Goal: Transaction & Acquisition: Register for event/course

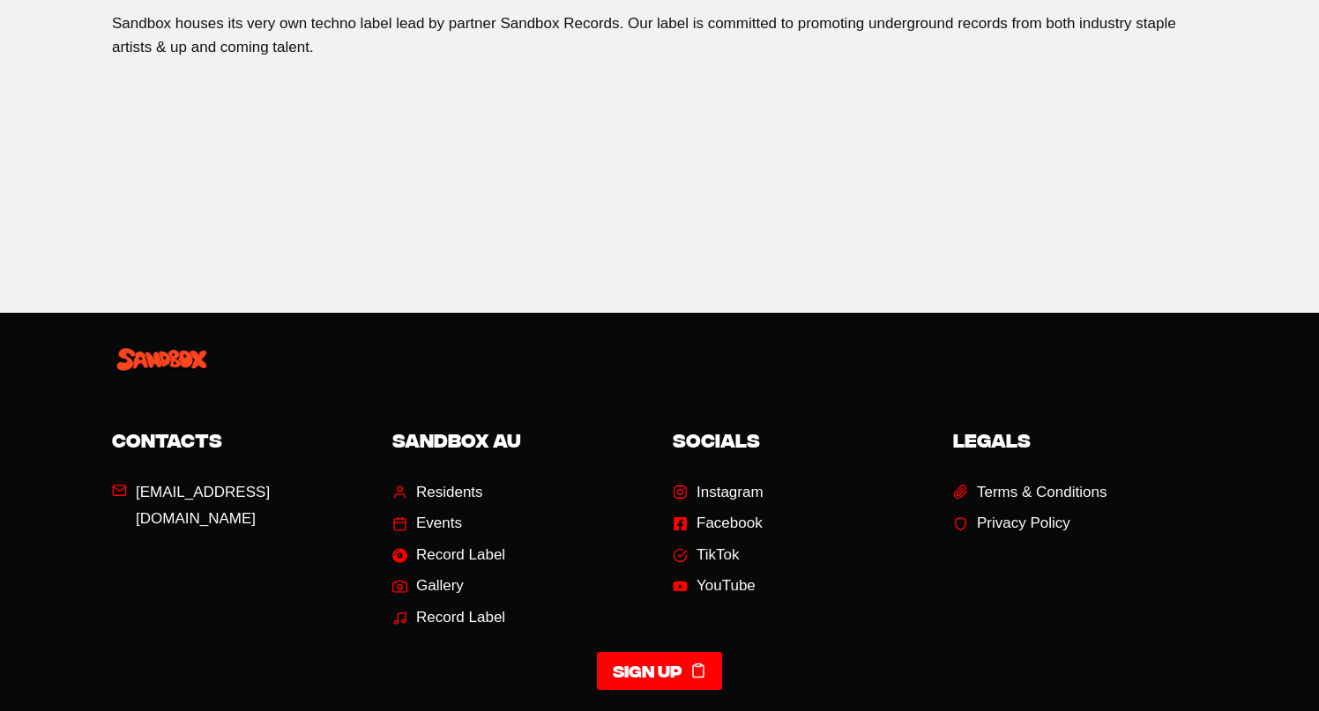
scroll to position [2853, 0]
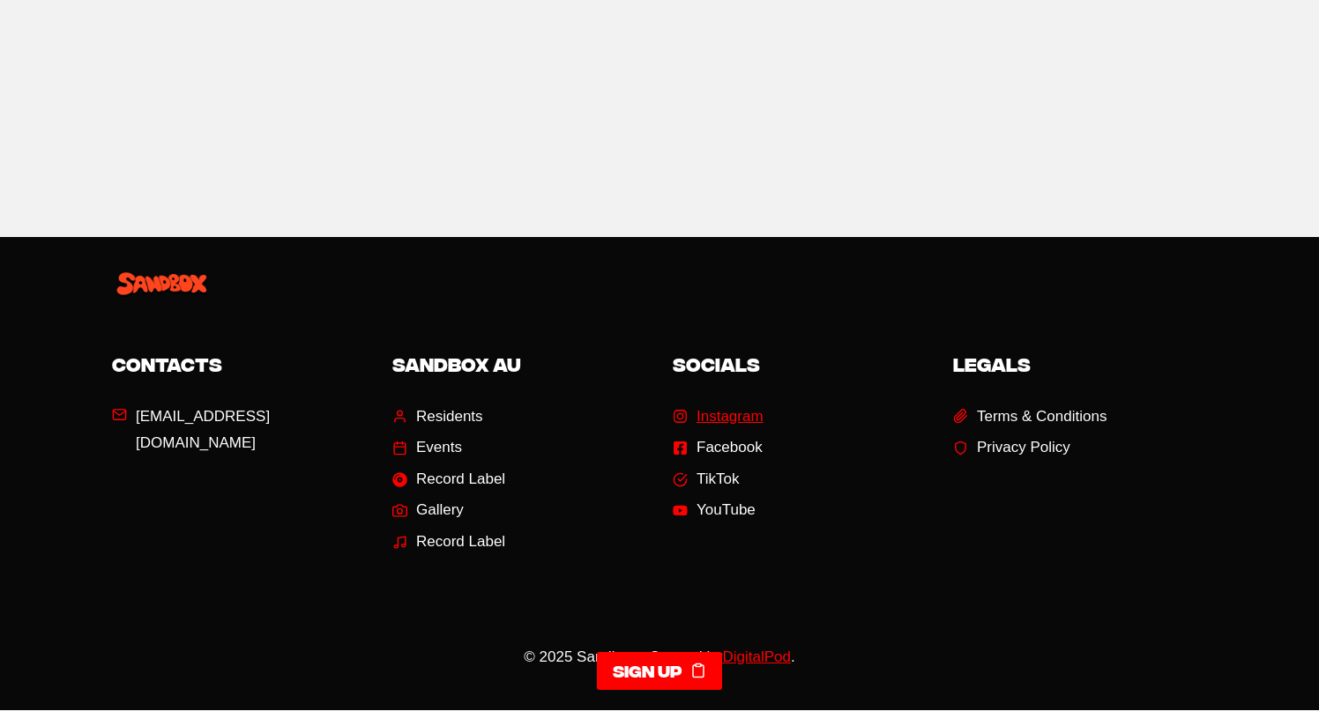
click at [734, 404] on span "Instagram" at bounding box center [729, 417] width 67 height 27
click at [703, 466] on span "TikTok" at bounding box center [717, 479] width 43 height 27
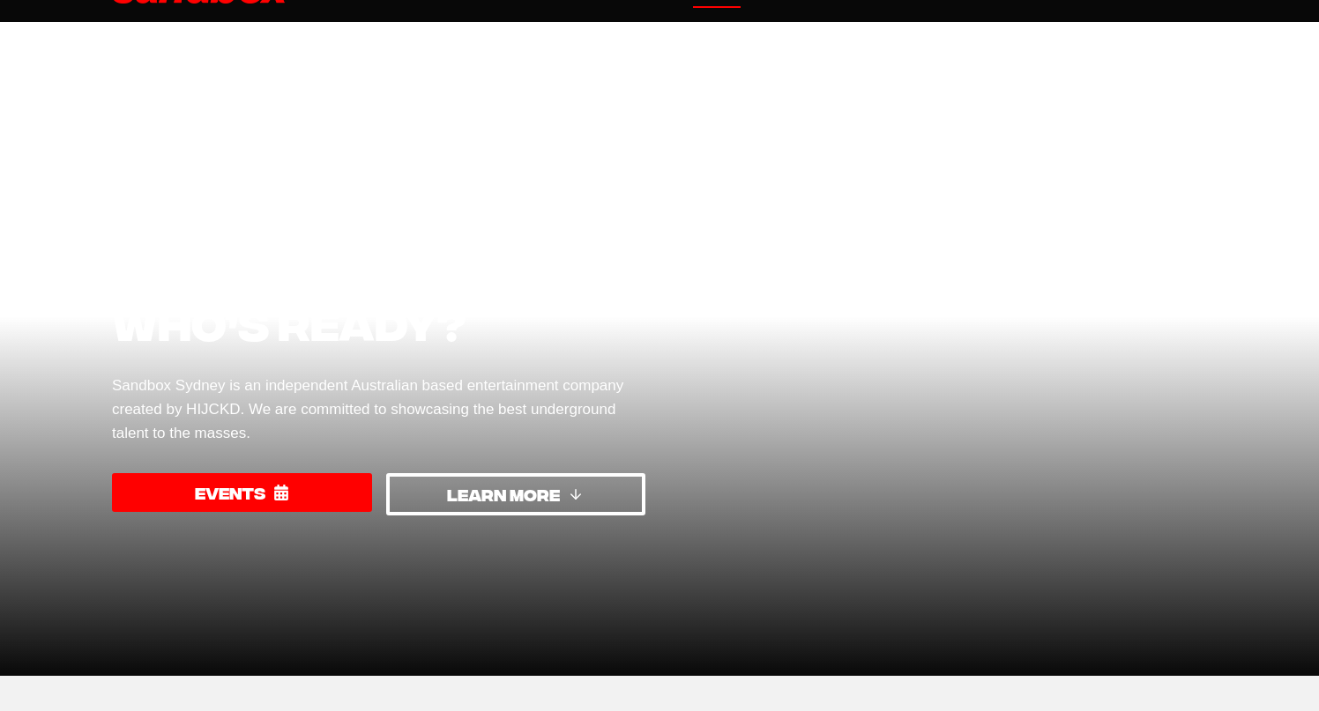
scroll to position [48, 0]
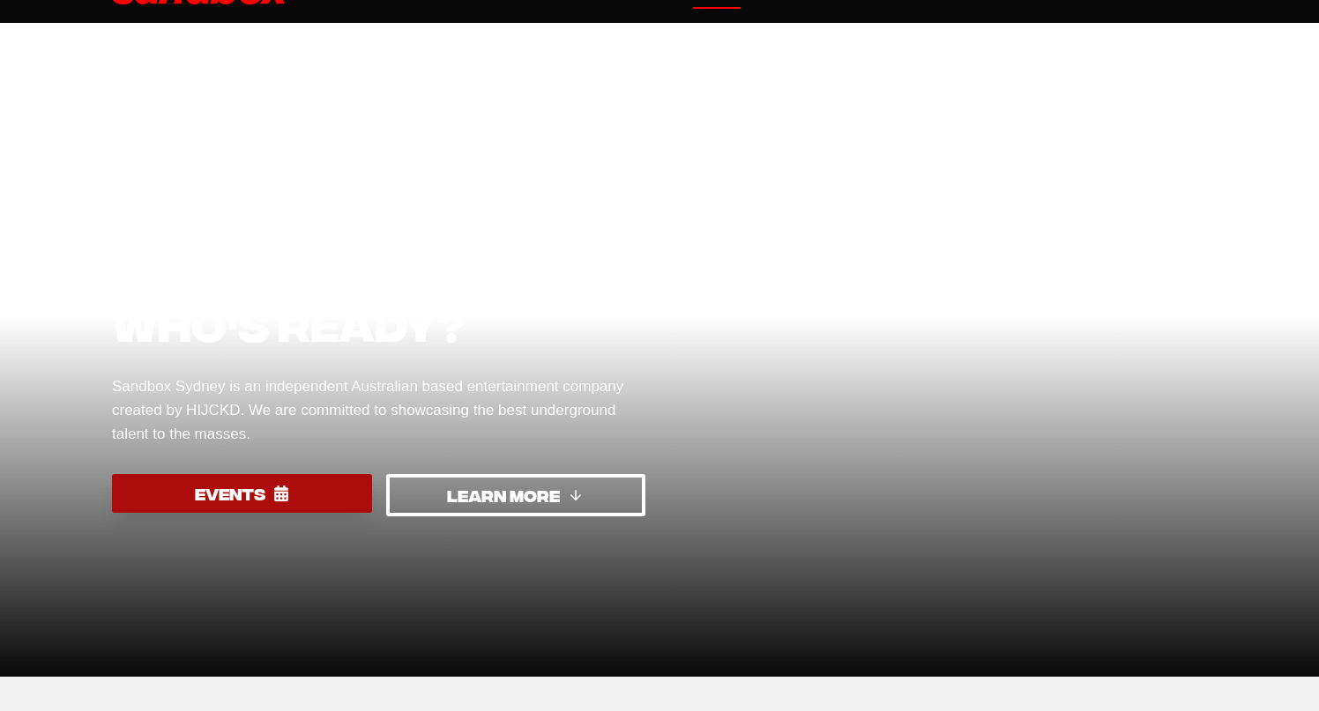
click at [248, 503] on span "EVENTS" at bounding box center [230, 494] width 71 height 26
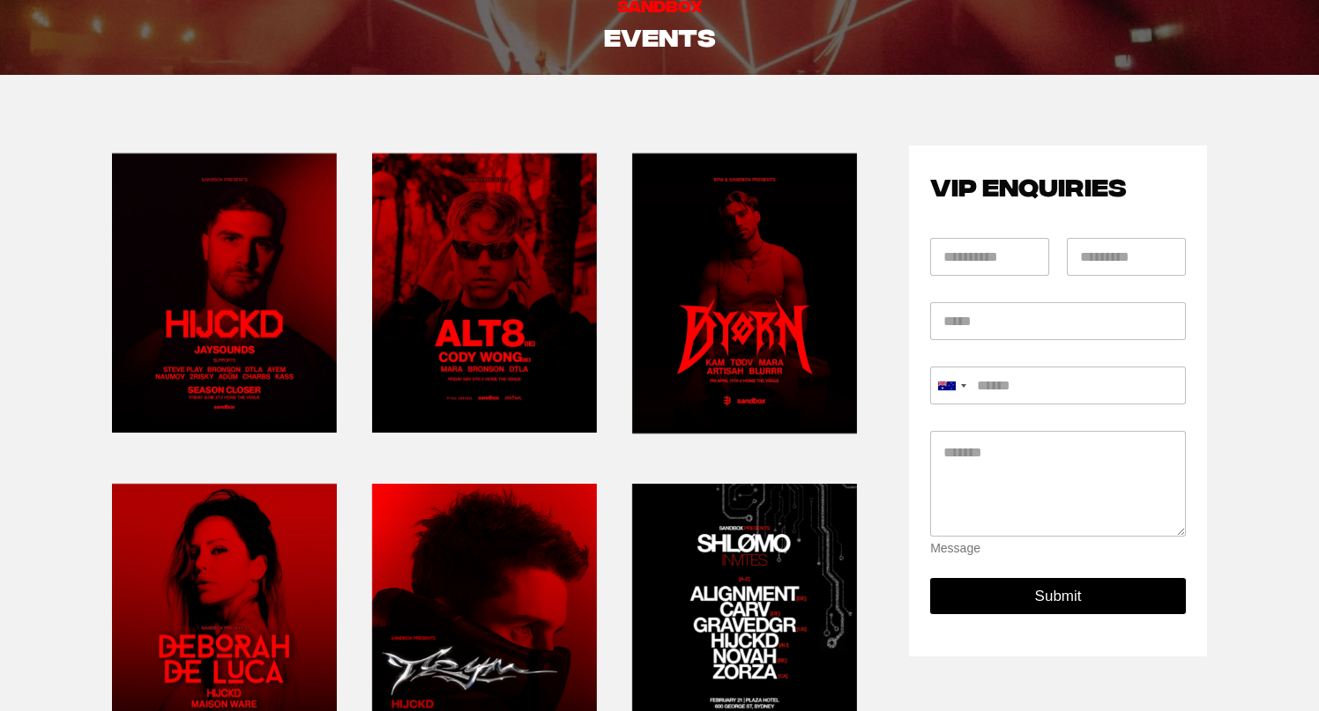
scroll to position [100, 0]
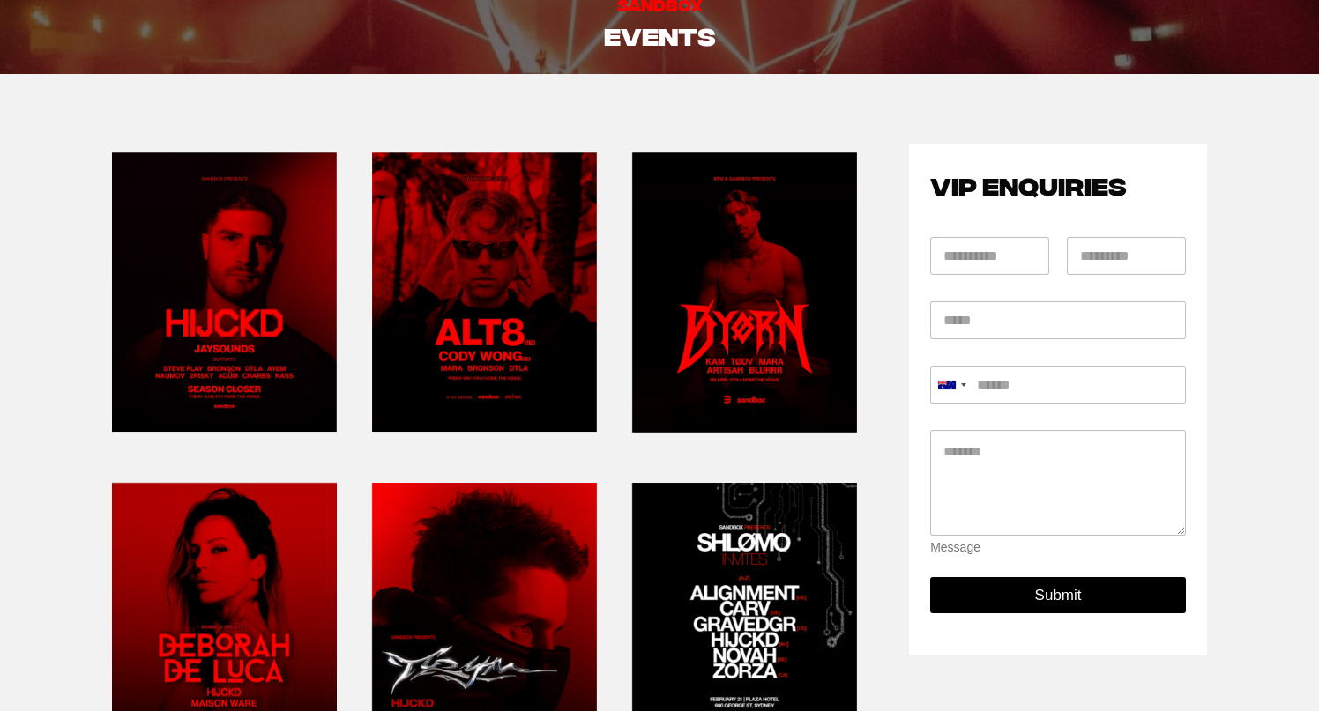
click at [283, 319] on link at bounding box center [224, 292] width 225 height 295
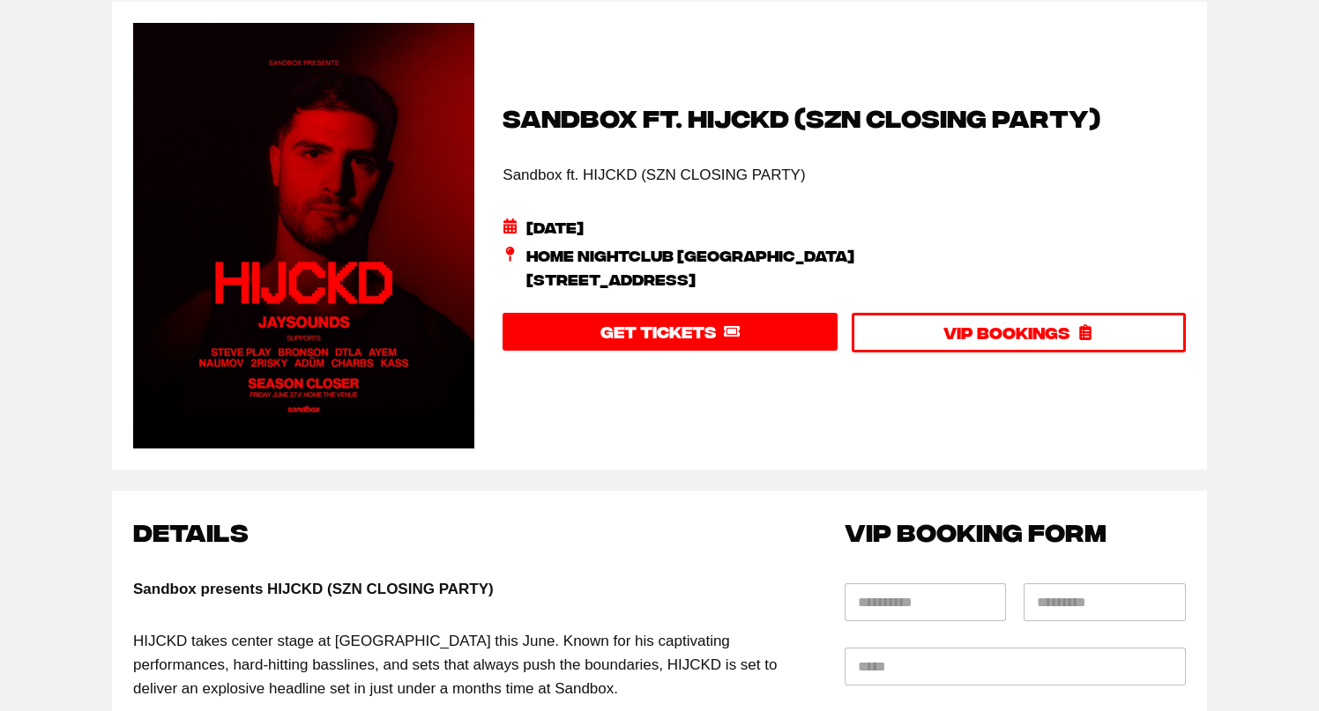
scroll to position [152, 0]
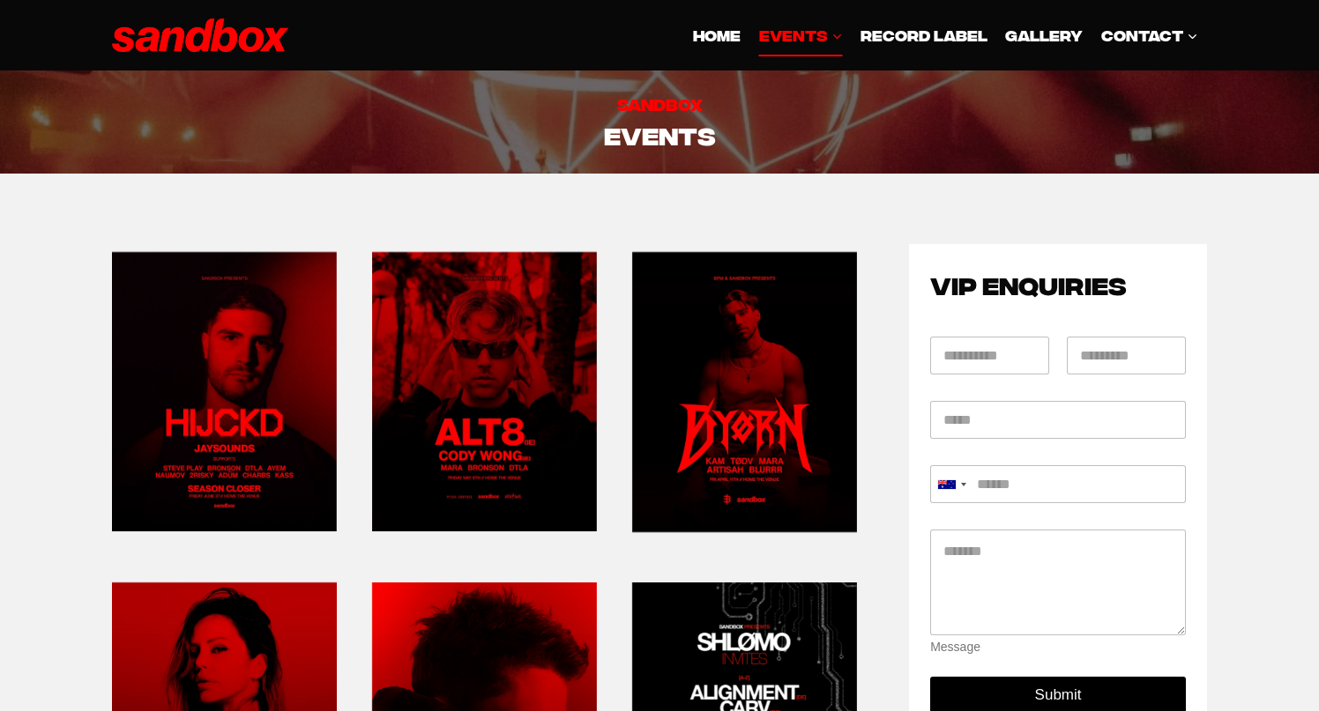
scroll to position [100, 0]
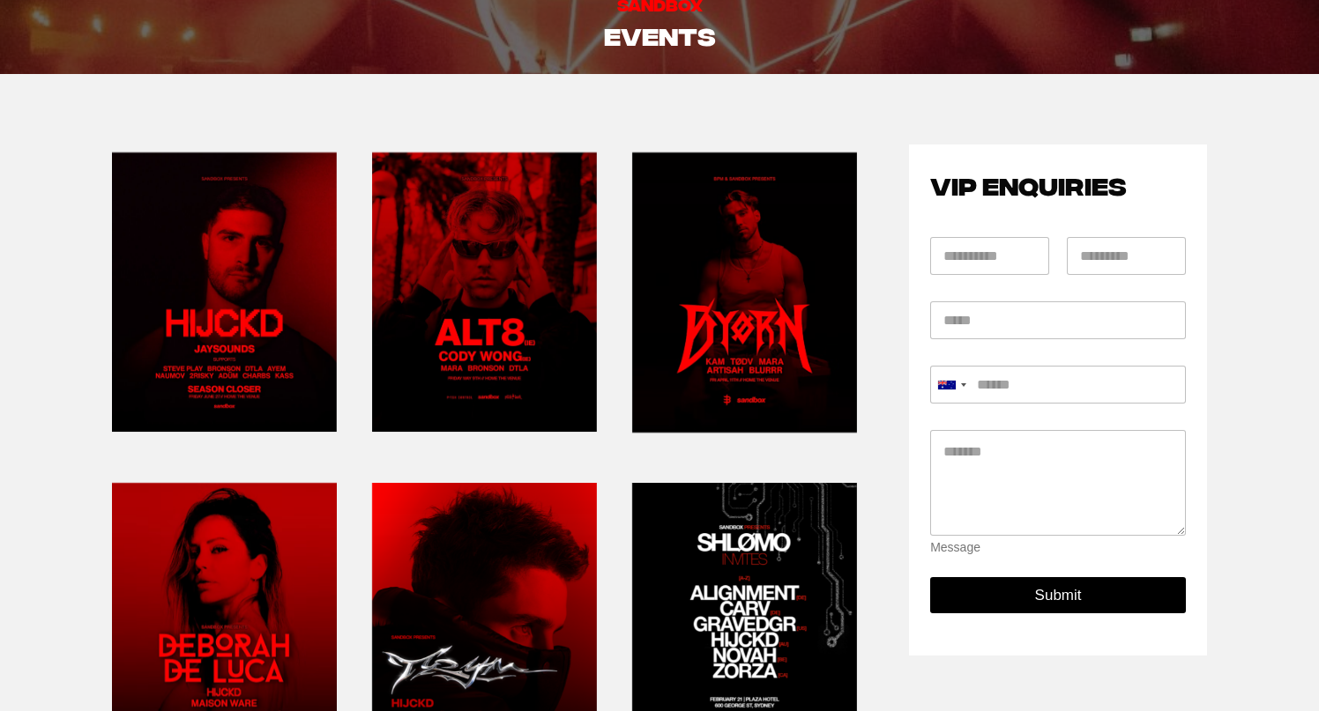
click at [424, 332] on link at bounding box center [484, 292] width 225 height 295
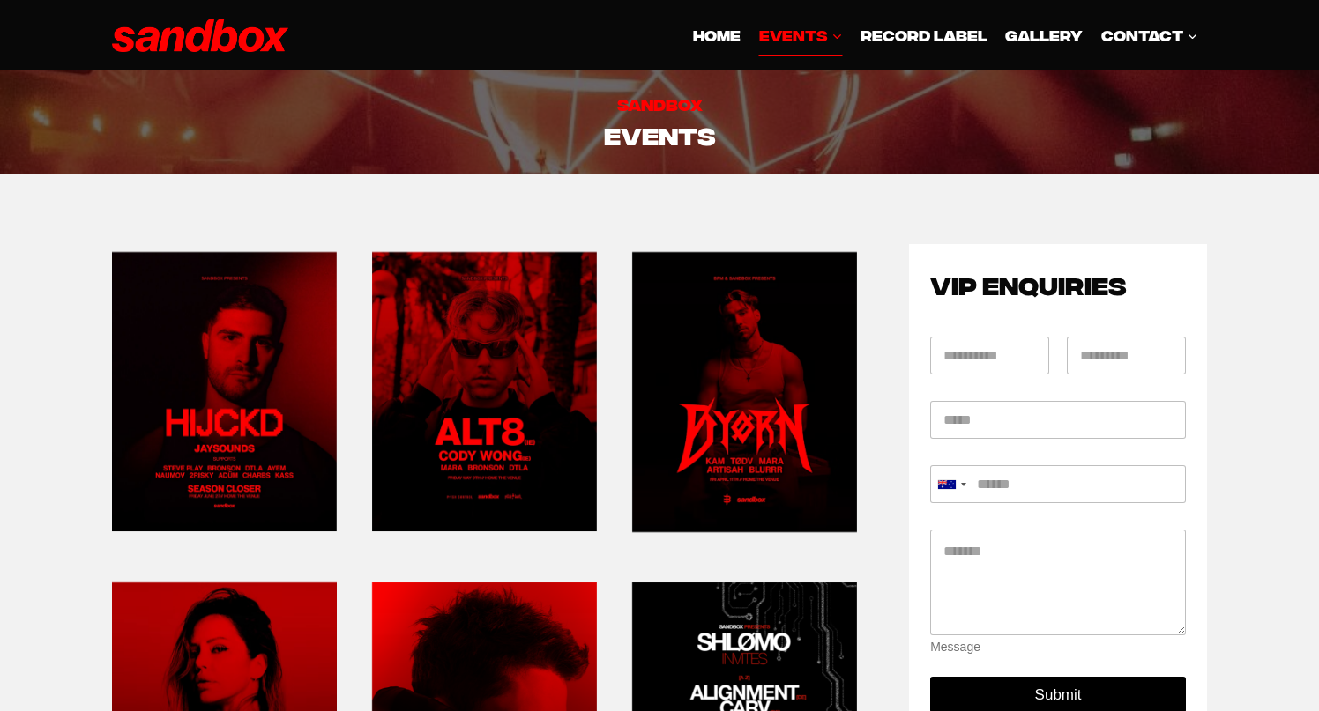
scroll to position [100, 0]
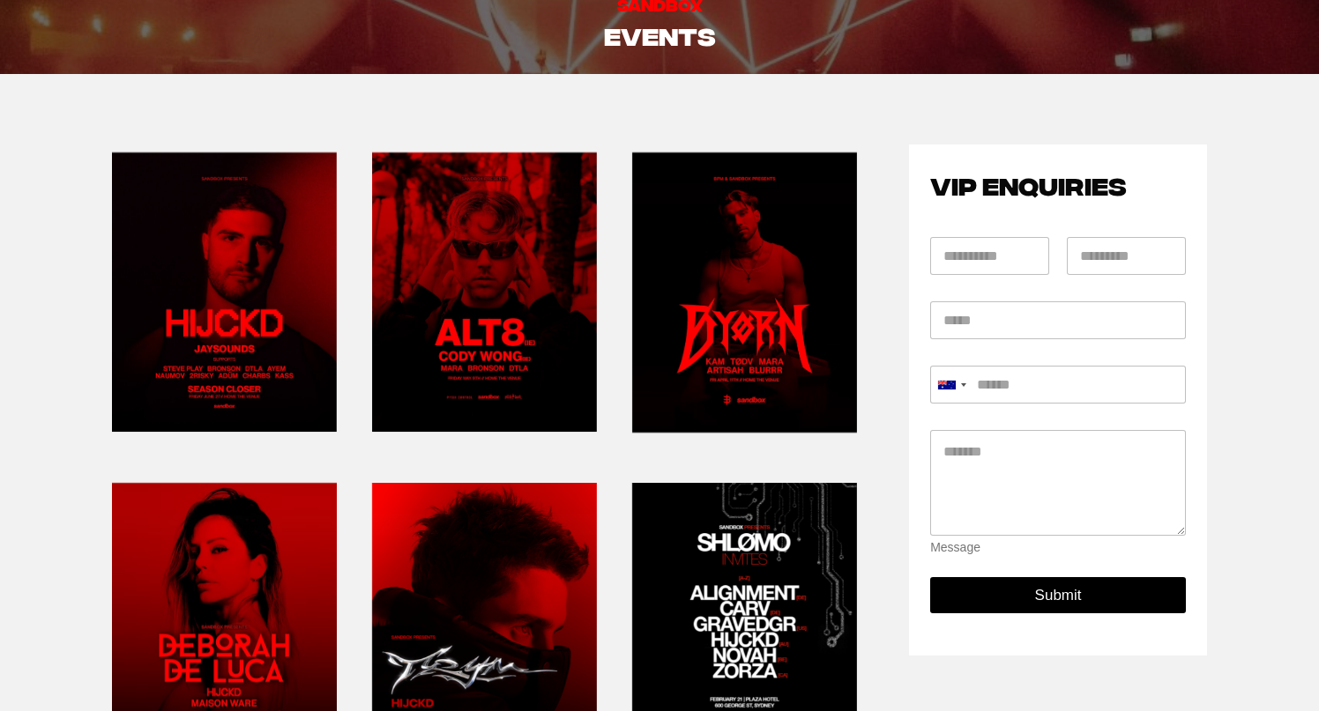
click at [729, 266] on link at bounding box center [744, 293] width 225 height 296
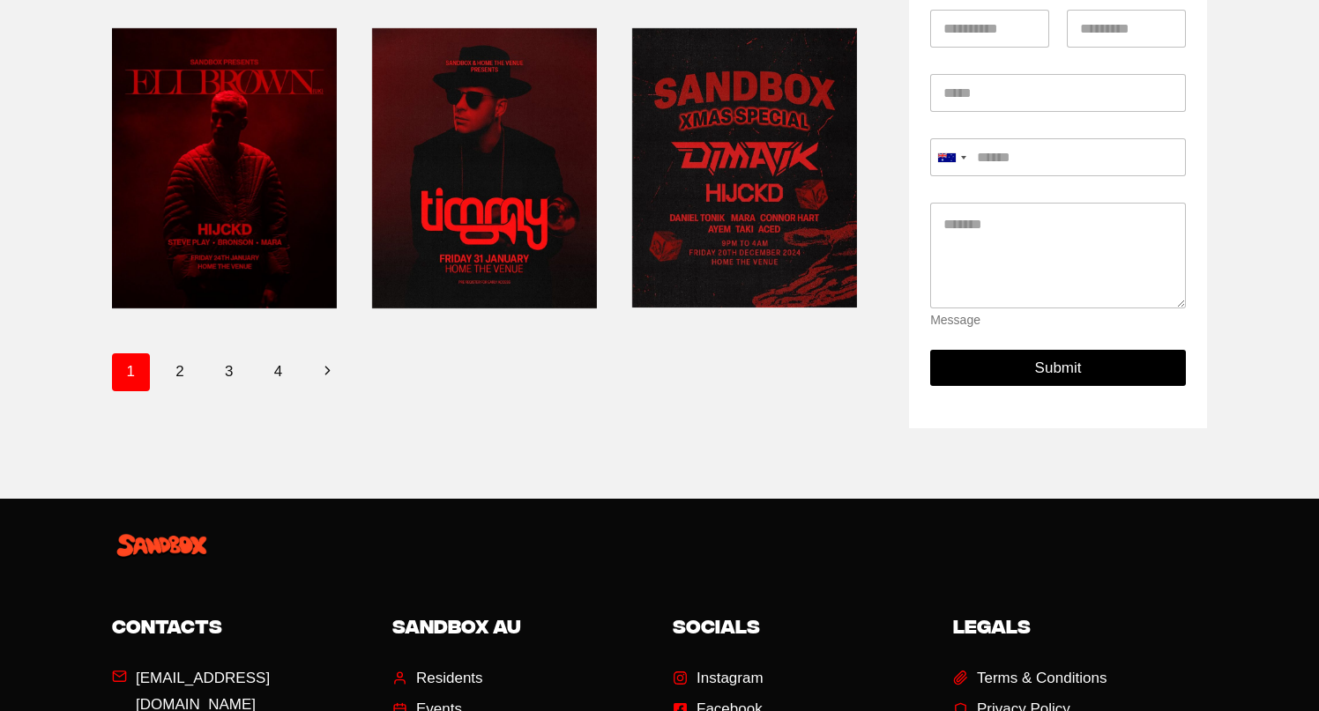
scroll to position [887, 0]
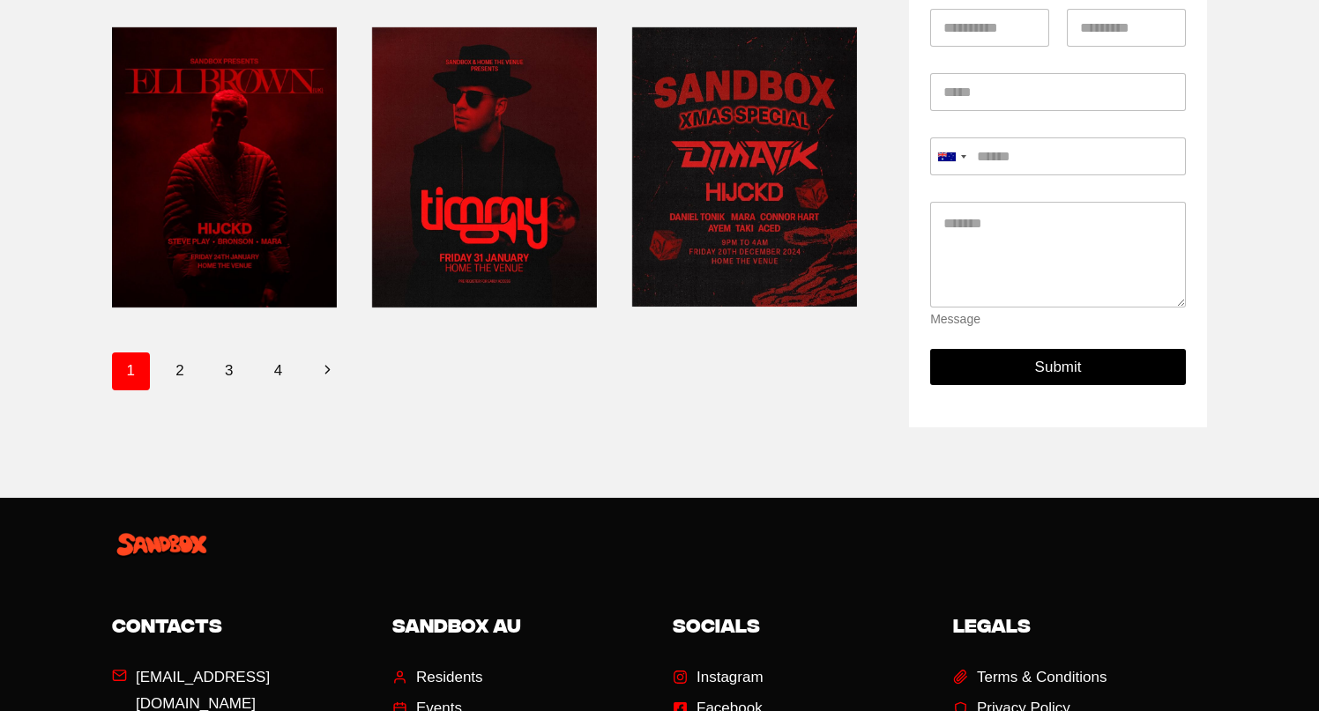
click at [510, 175] on link at bounding box center [484, 167] width 225 height 296
